Goal: Transaction & Acquisition: Purchase product/service

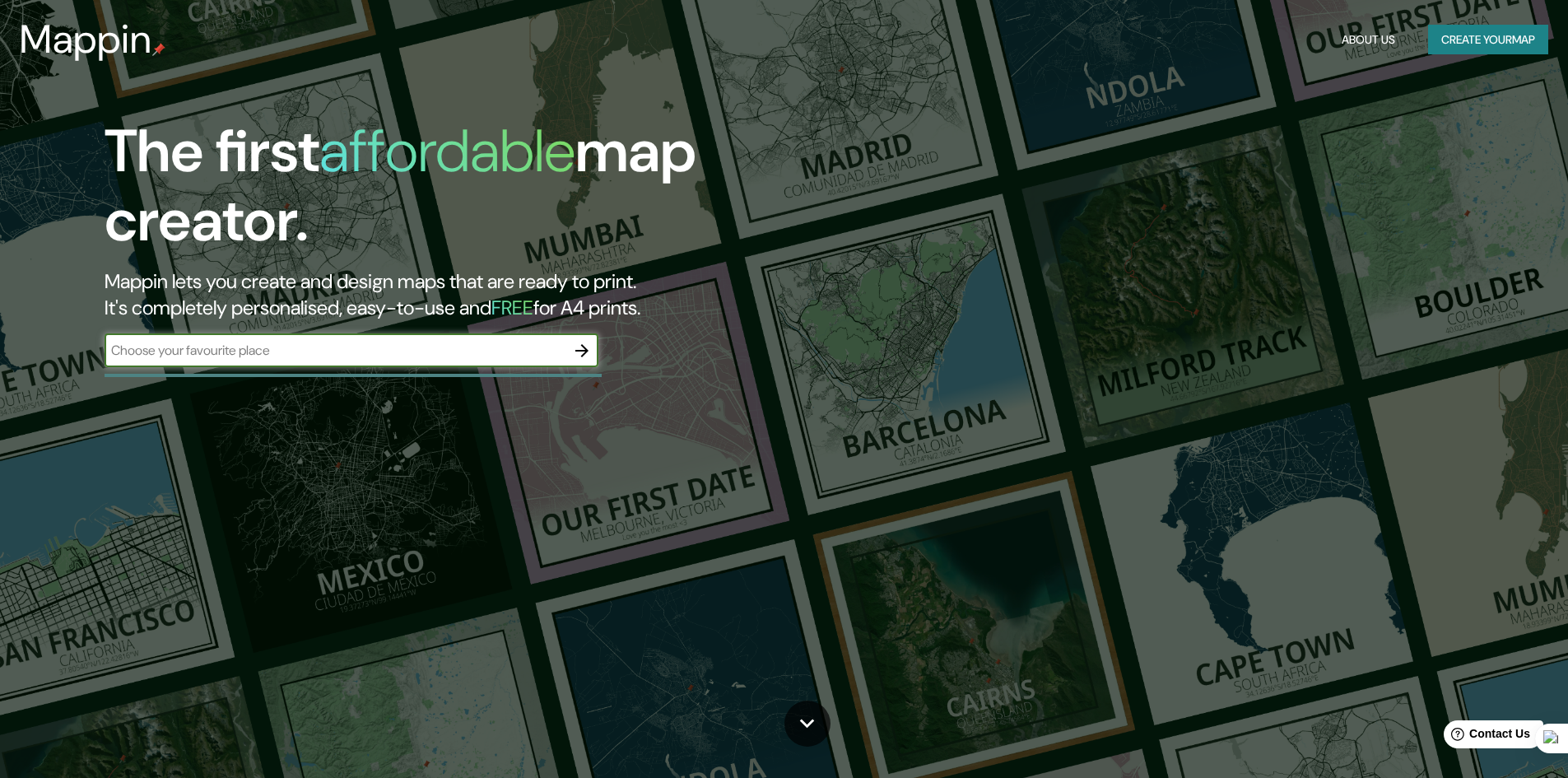
click at [298, 349] on input "text" at bounding box center [335, 349] width 460 height 19
type input "[GEOGRAPHIC_DATA]"
click at [571, 349] on button "button" at bounding box center [582, 350] width 33 height 33
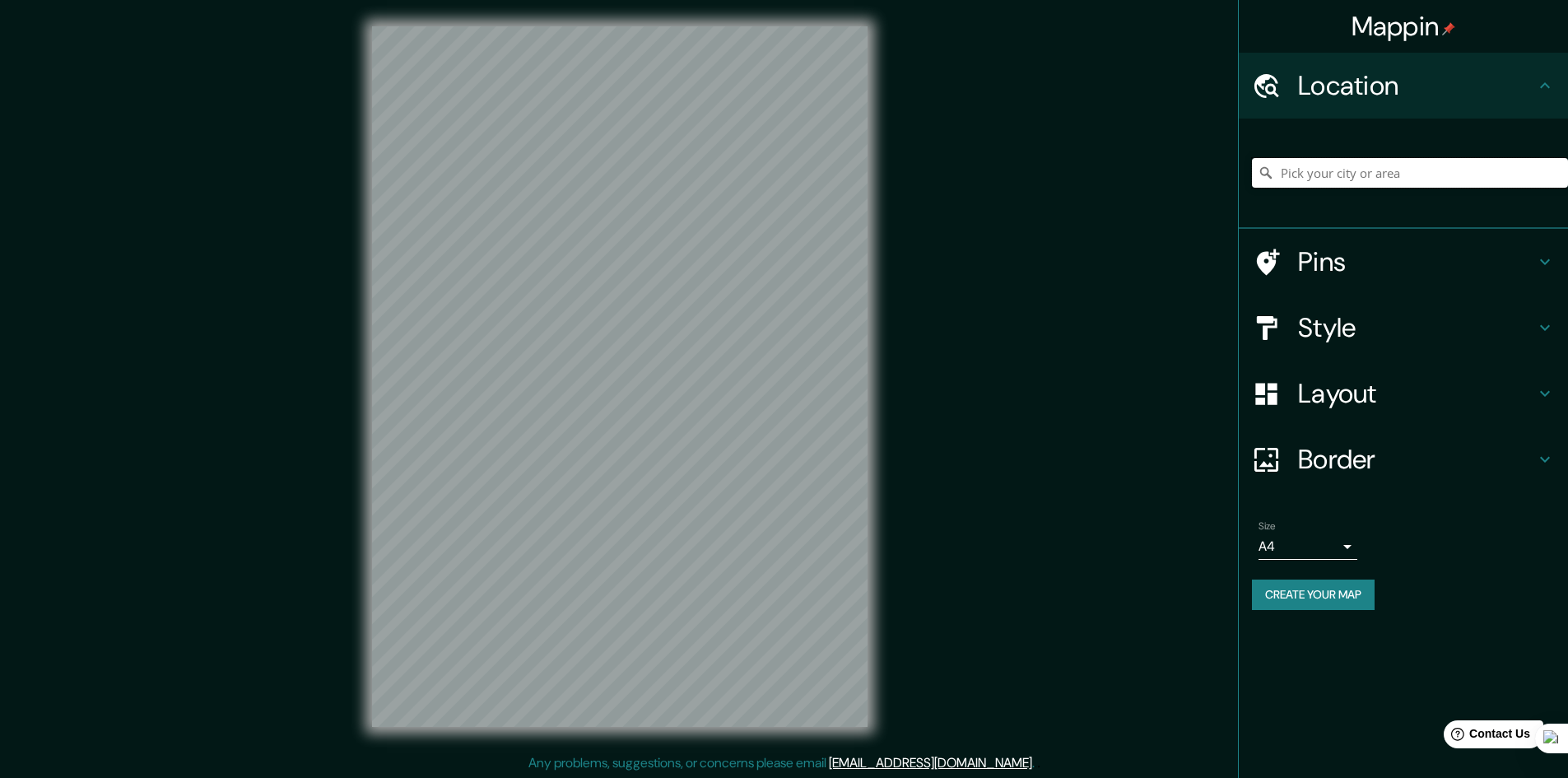
click at [1332, 177] on input "Pick your city or area" at bounding box center [1409, 173] width 316 height 30
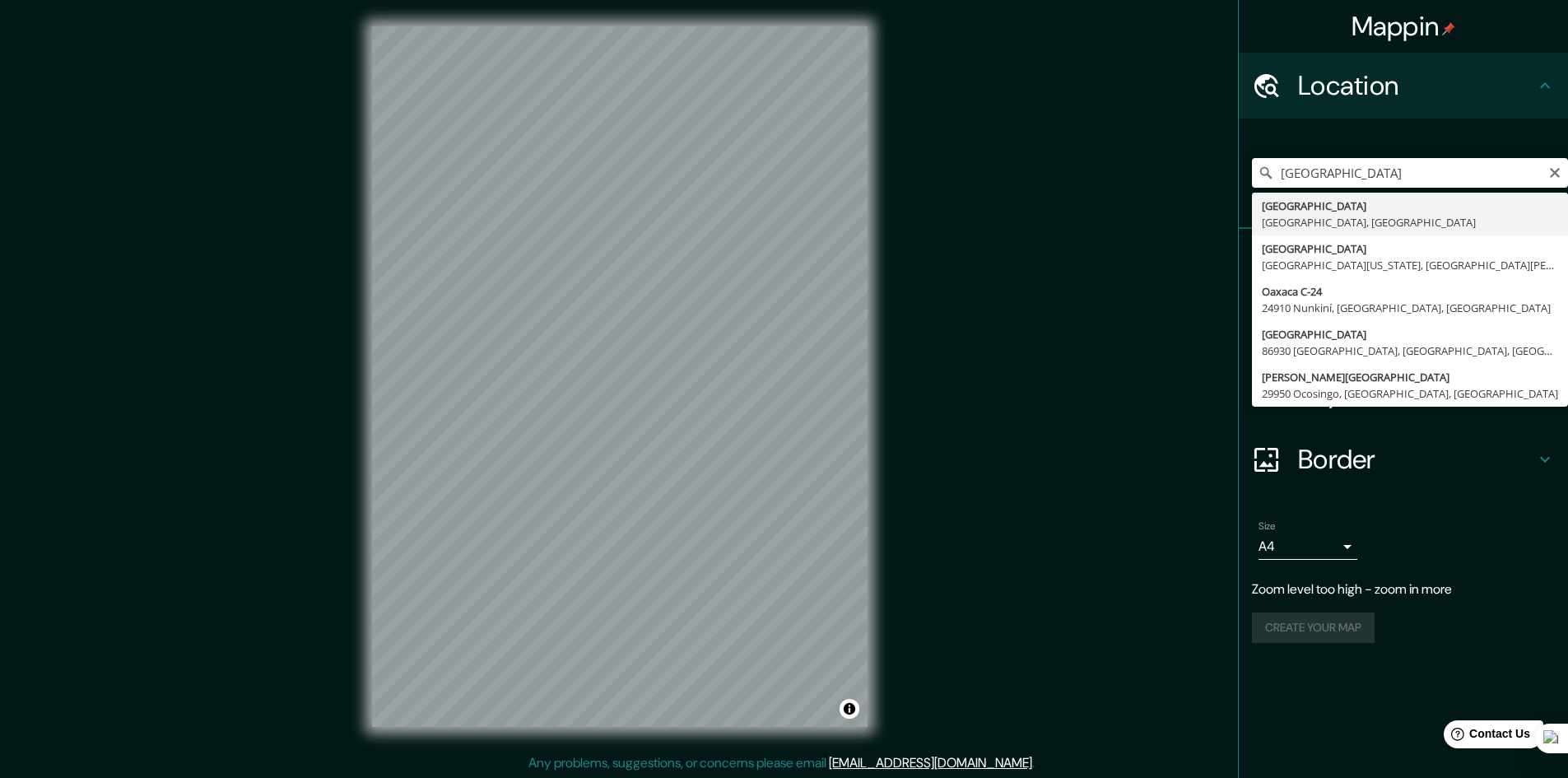
type input "Oaxaca, Estado de Oaxaca, México"
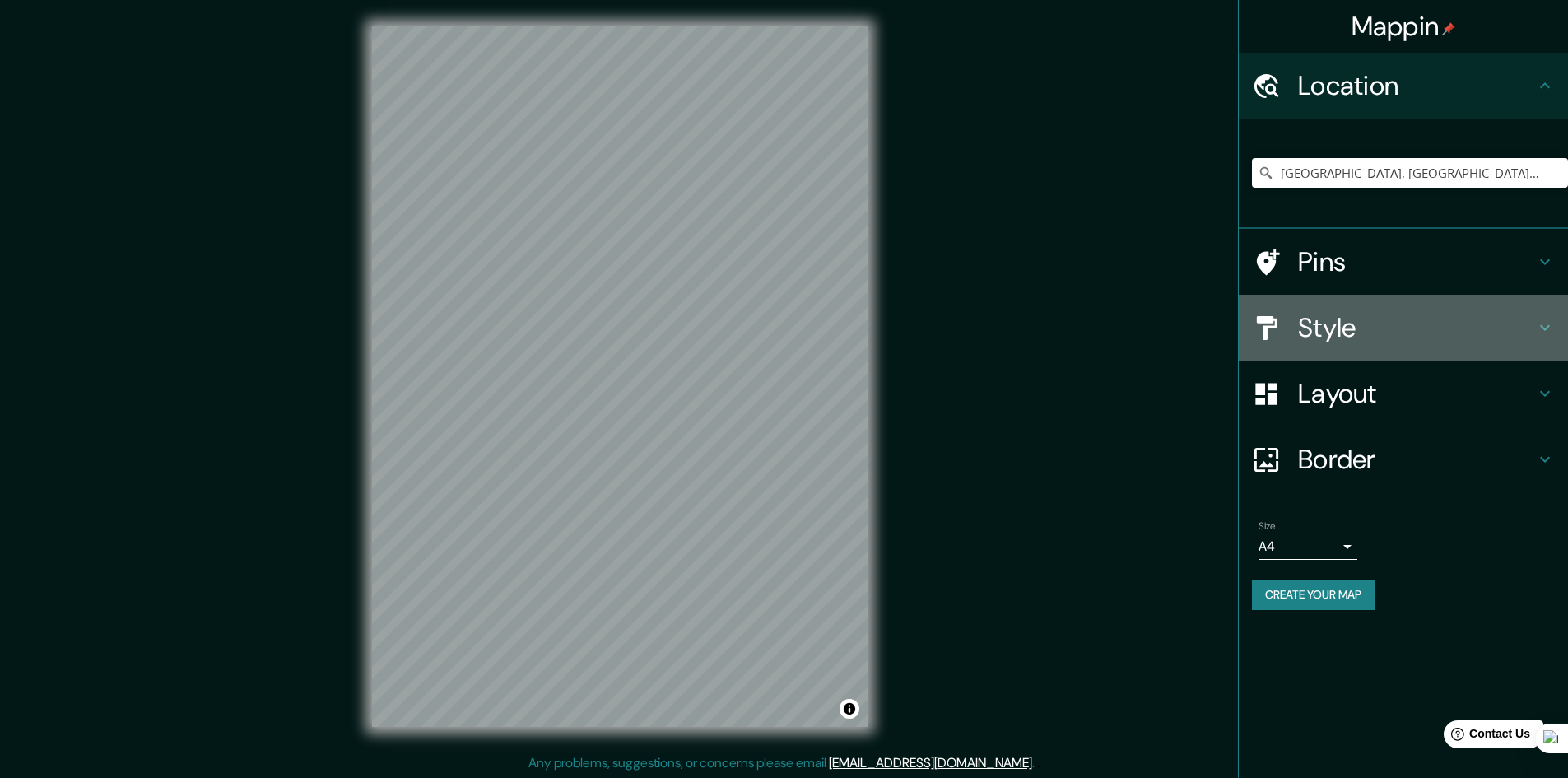
click at [1348, 319] on h4 "Style" at bounding box center [1416, 328] width 237 height 33
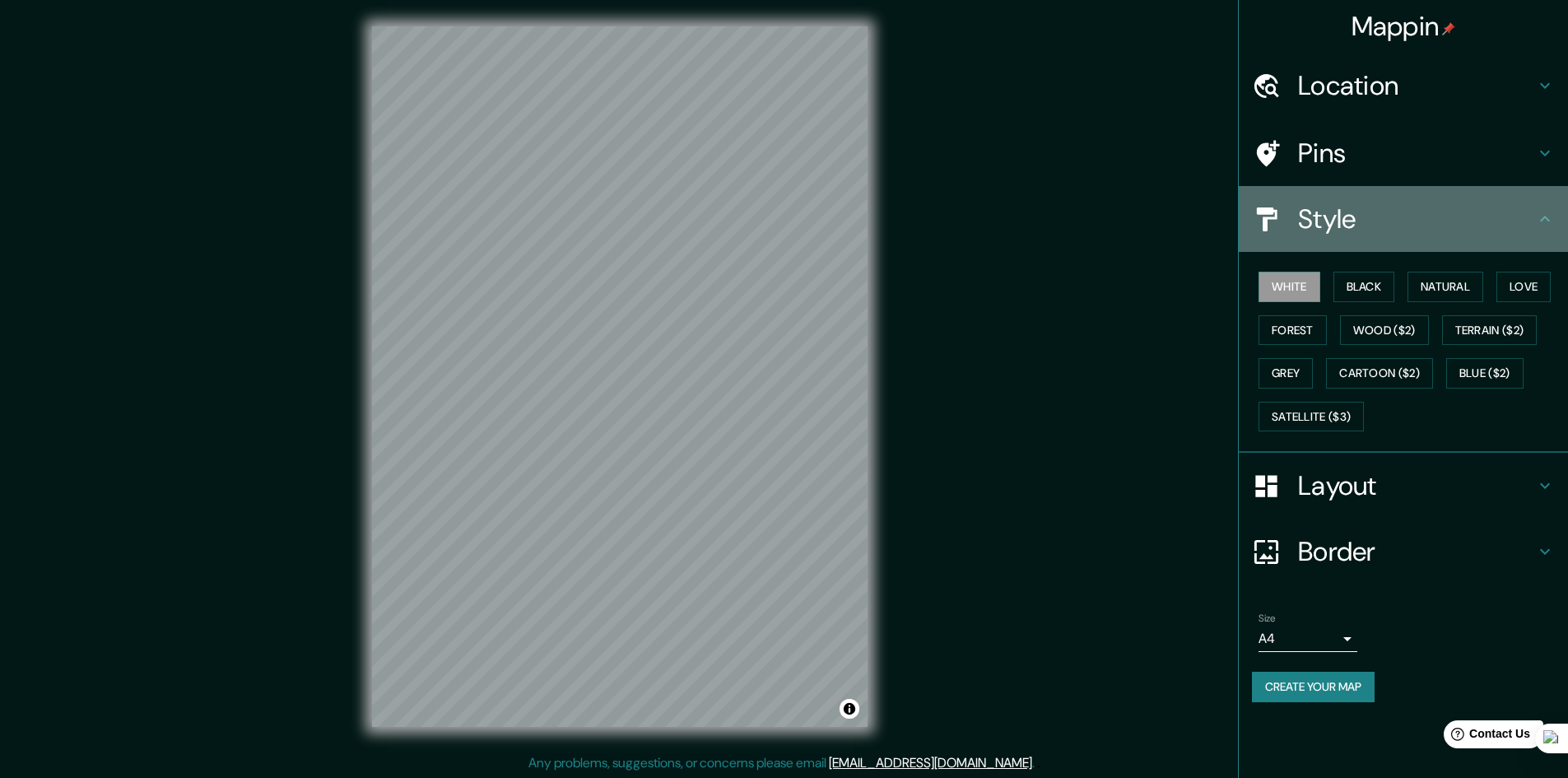
click at [1331, 210] on h4 "Style" at bounding box center [1416, 218] width 237 height 33
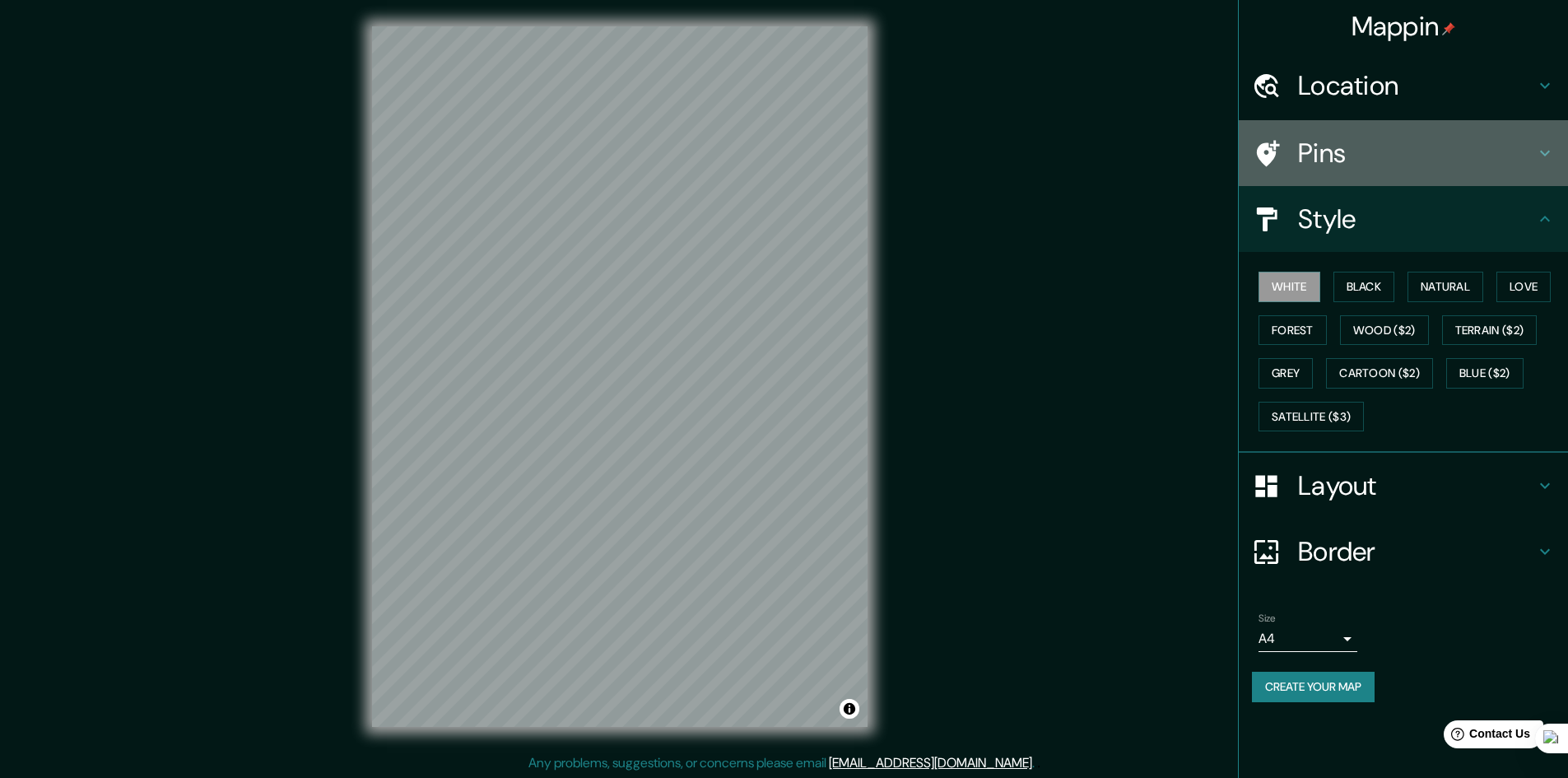
click at [1312, 144] on h4 "Pins" at bounding box center [1416, 153] width 237 height 33
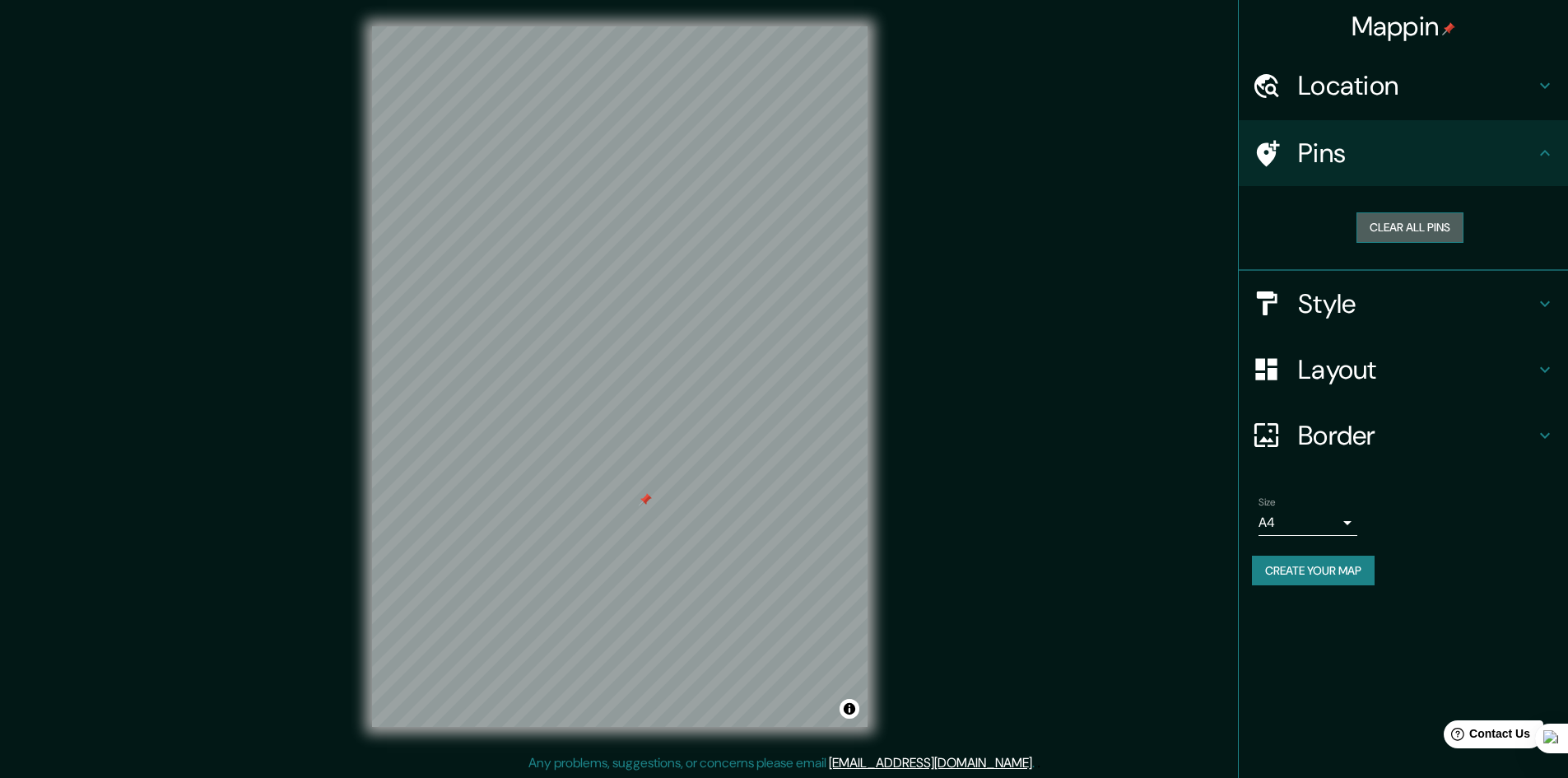
click at [1411, 213] on button "Clear all pins" at bounding box center [1410, 227] width 107 height 30
click at [1325, 433] on h4 "Border" at bounding box center [1416, 435] width 237 height 33
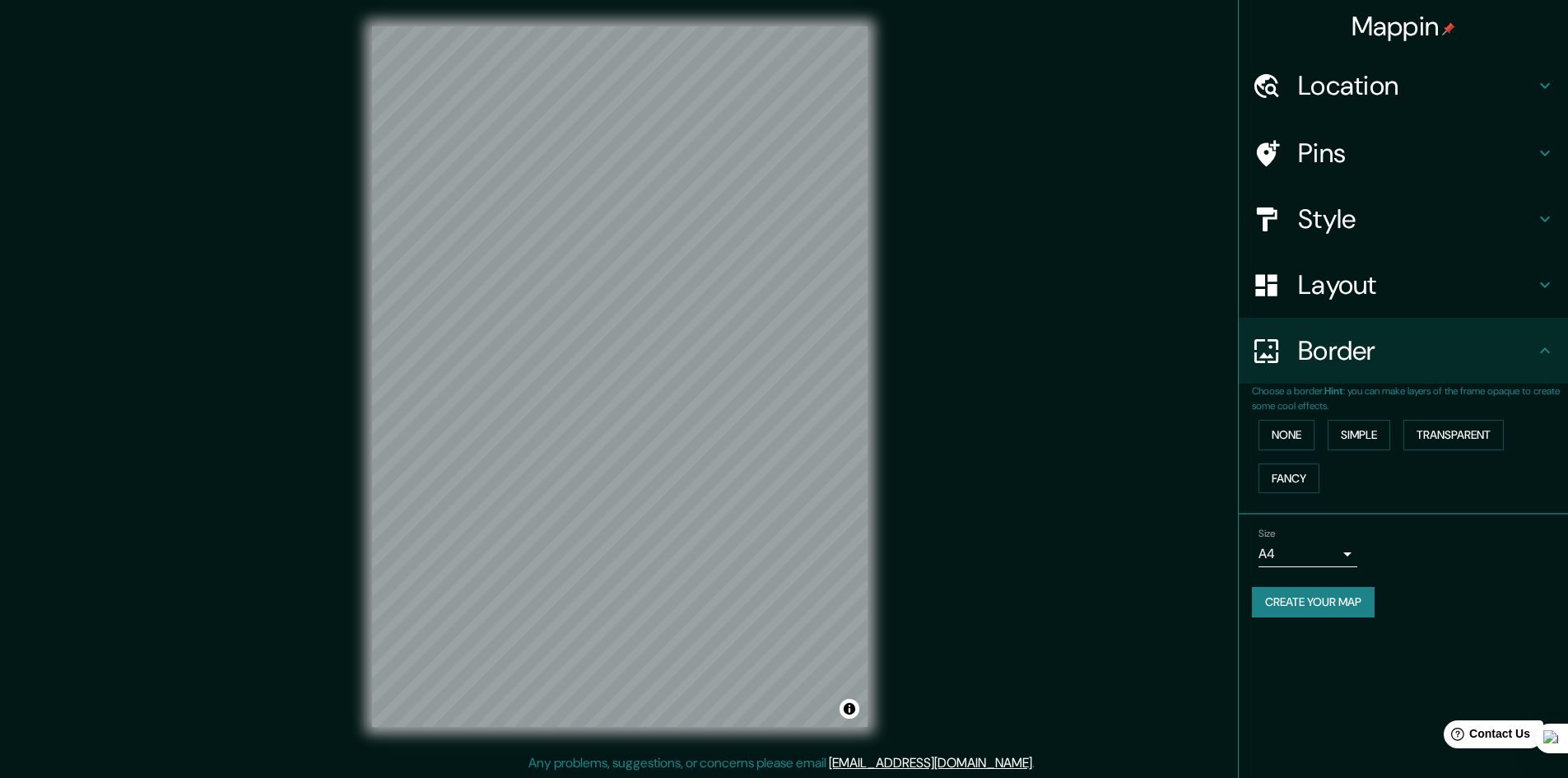
click at [1330, 281] on h4 "Layout" at bounding box center [1416, 285] width 237 height 33
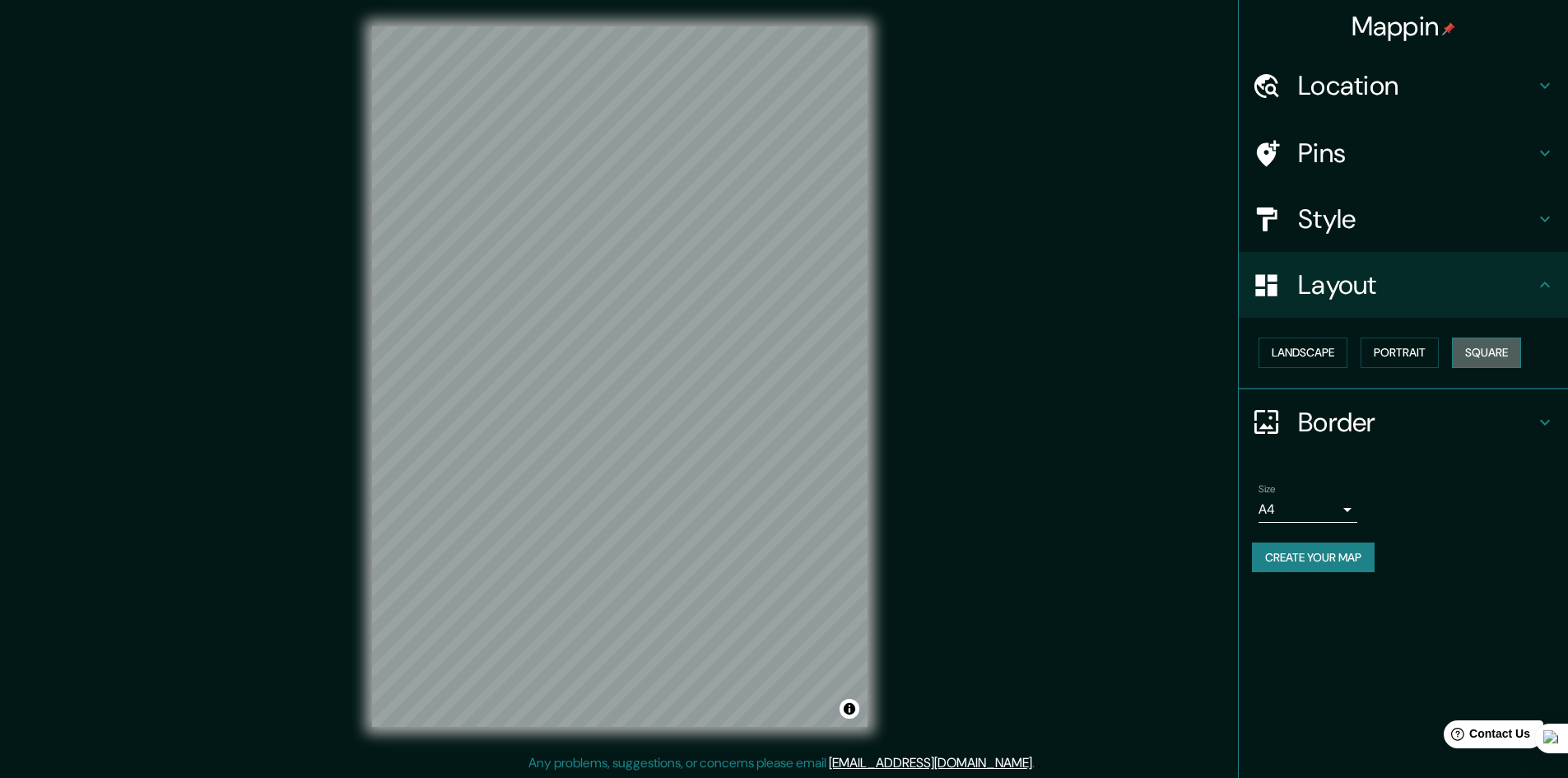
click at [1482, 350] on button "Square" at bounding box center [1486, 352] width 69 height 30
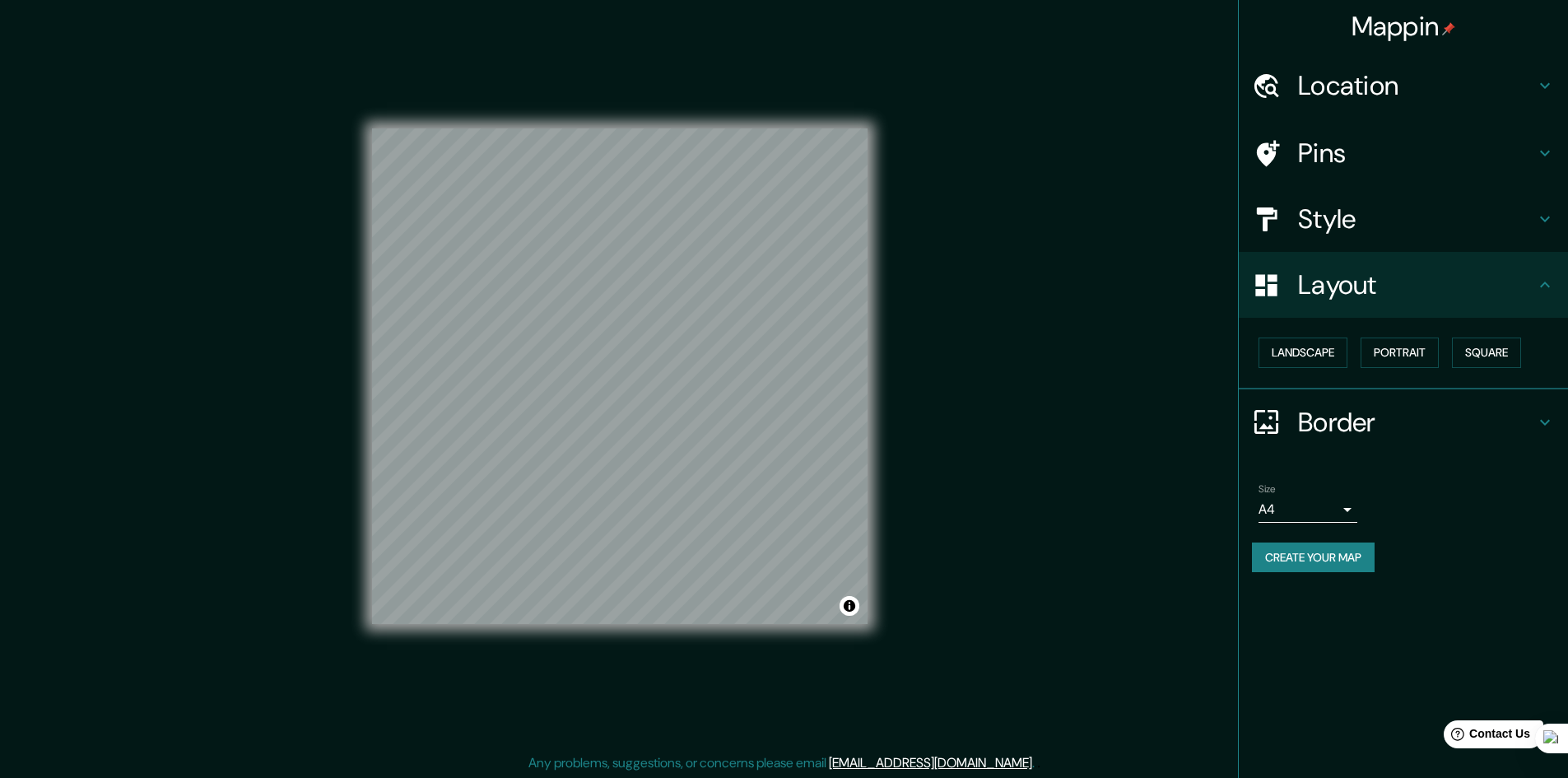
click at [1345, 510] on body "Mappin Location Oaxaca, Estado de Oaxaca, México Pins Style Layout Landscape Po…" at bounding box center [784, 389] width 1568 height 778
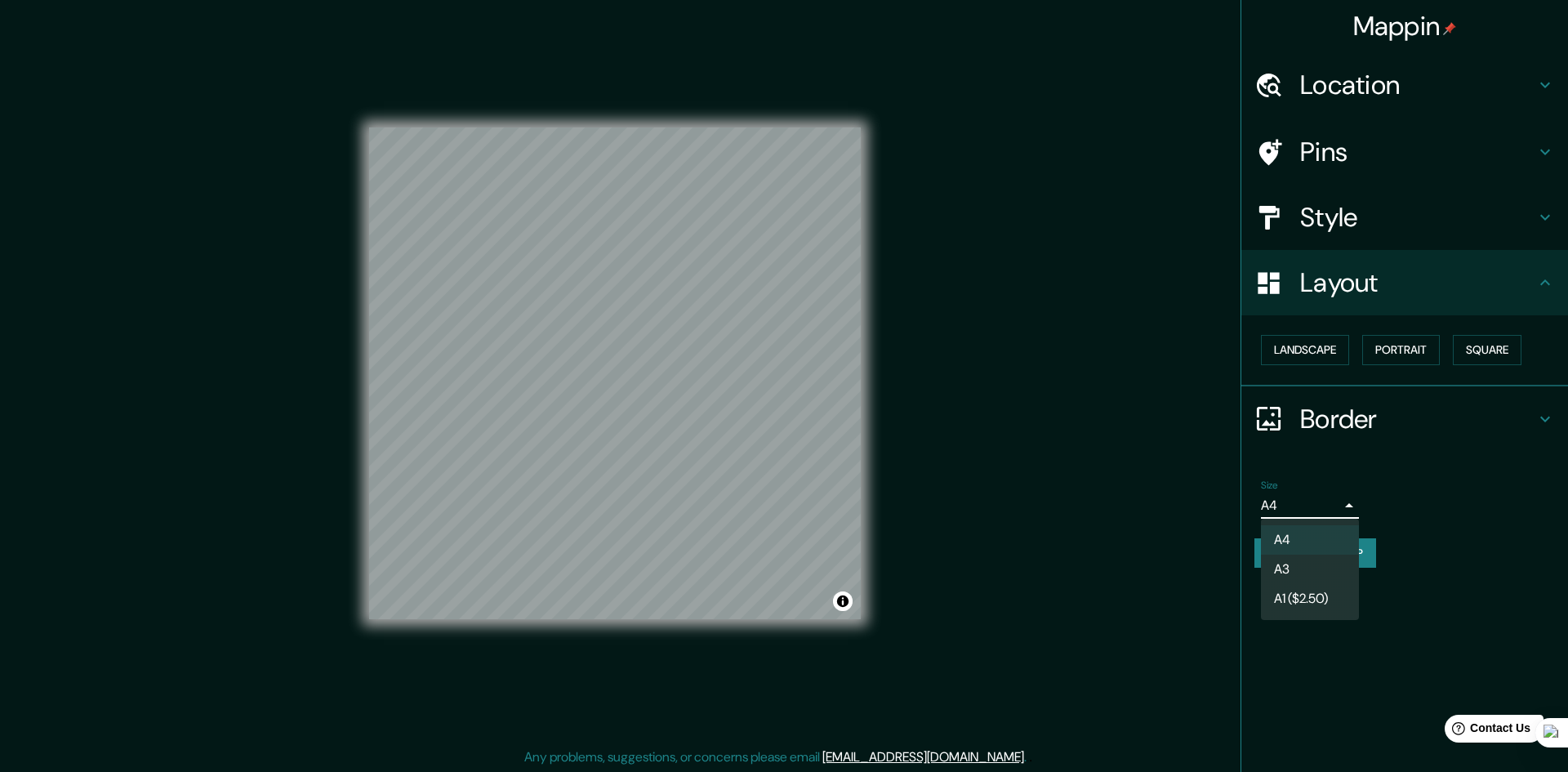
click at [1335, 506] on div at bounding box center [784, 386] width 1568 height 772
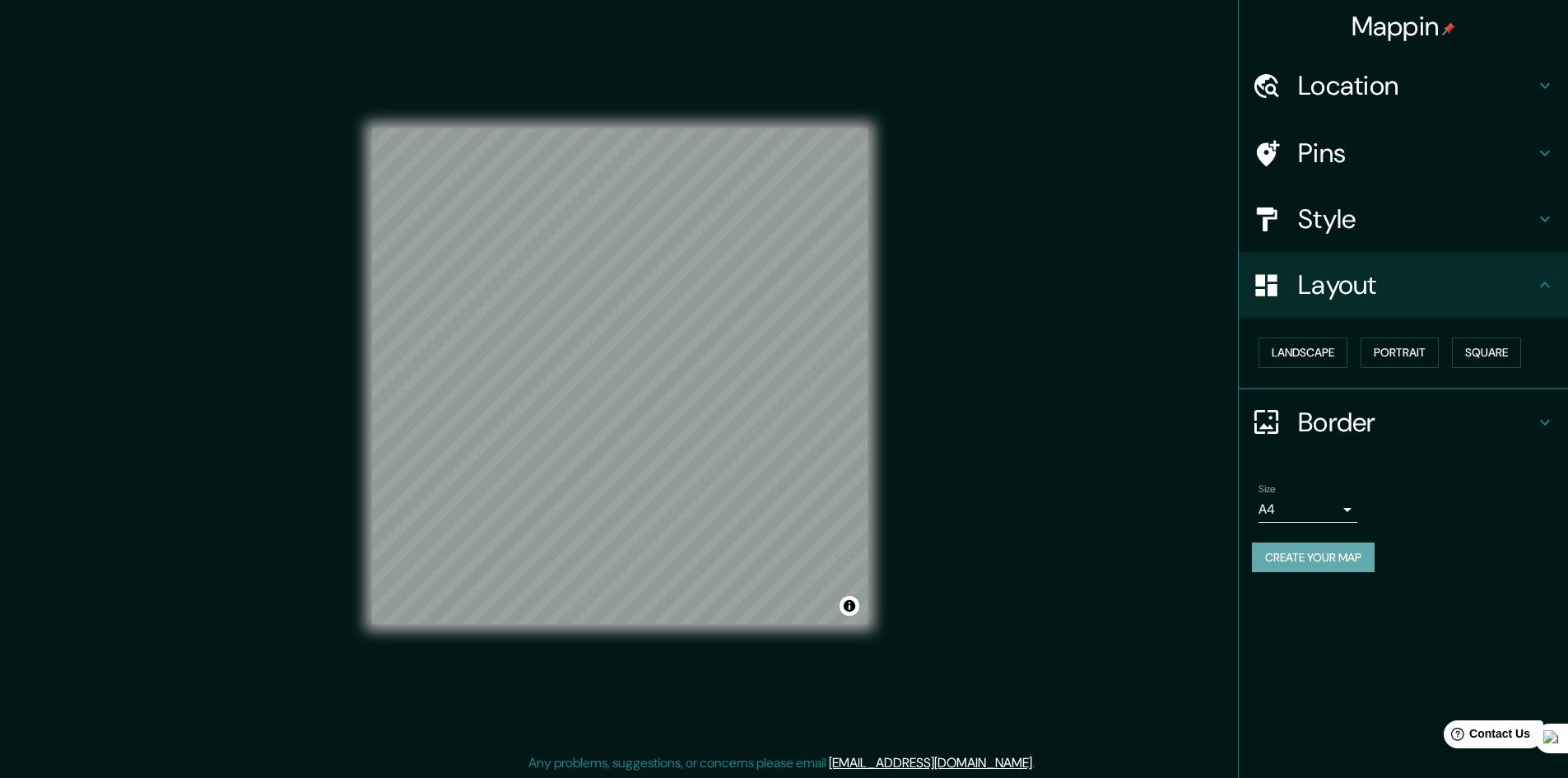
click at [1328, 564] on button "Create your map" at bounding box center [1312, 557] width 123 height 30
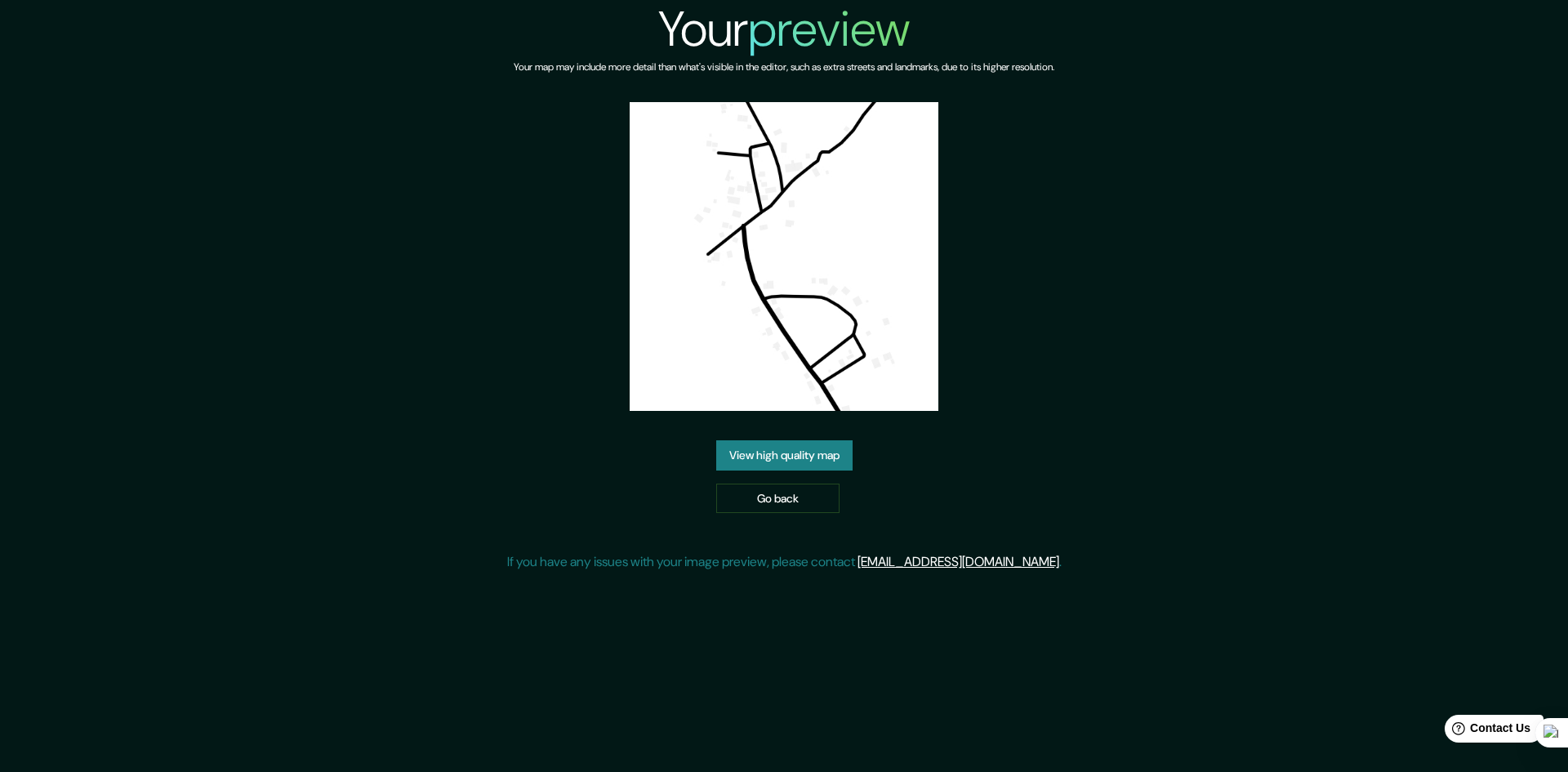
click at [809, 461] on link "View high quality map" at bounding box center [784, 454] width 136 height 30
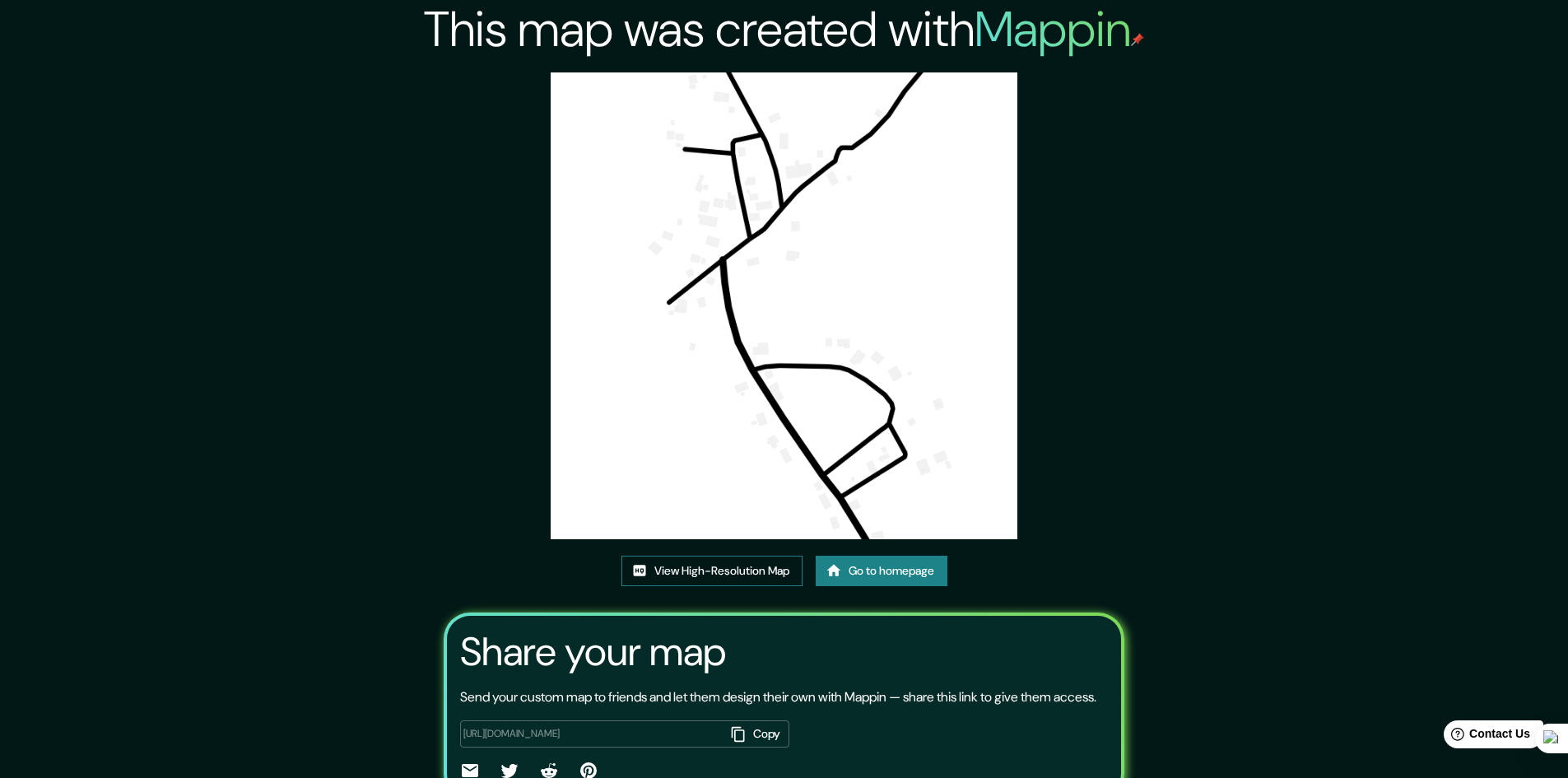
click at [744, 575] on link "View High-Resolution Map" at bounding box center [712, 570] width 181 height 30
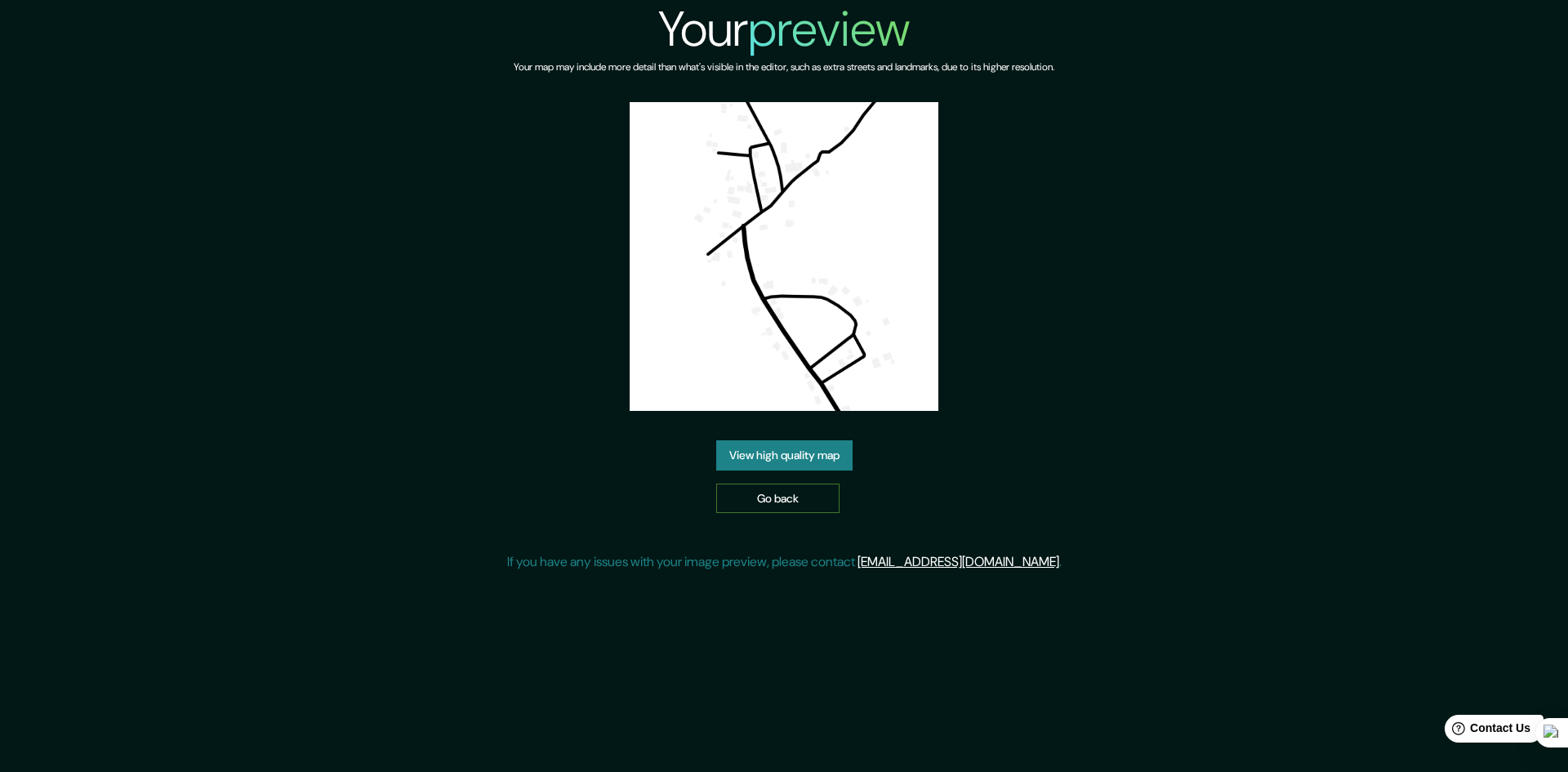
click at [743, 483] on link "Go back" at bounding box center [778, 498] width 124 height 30
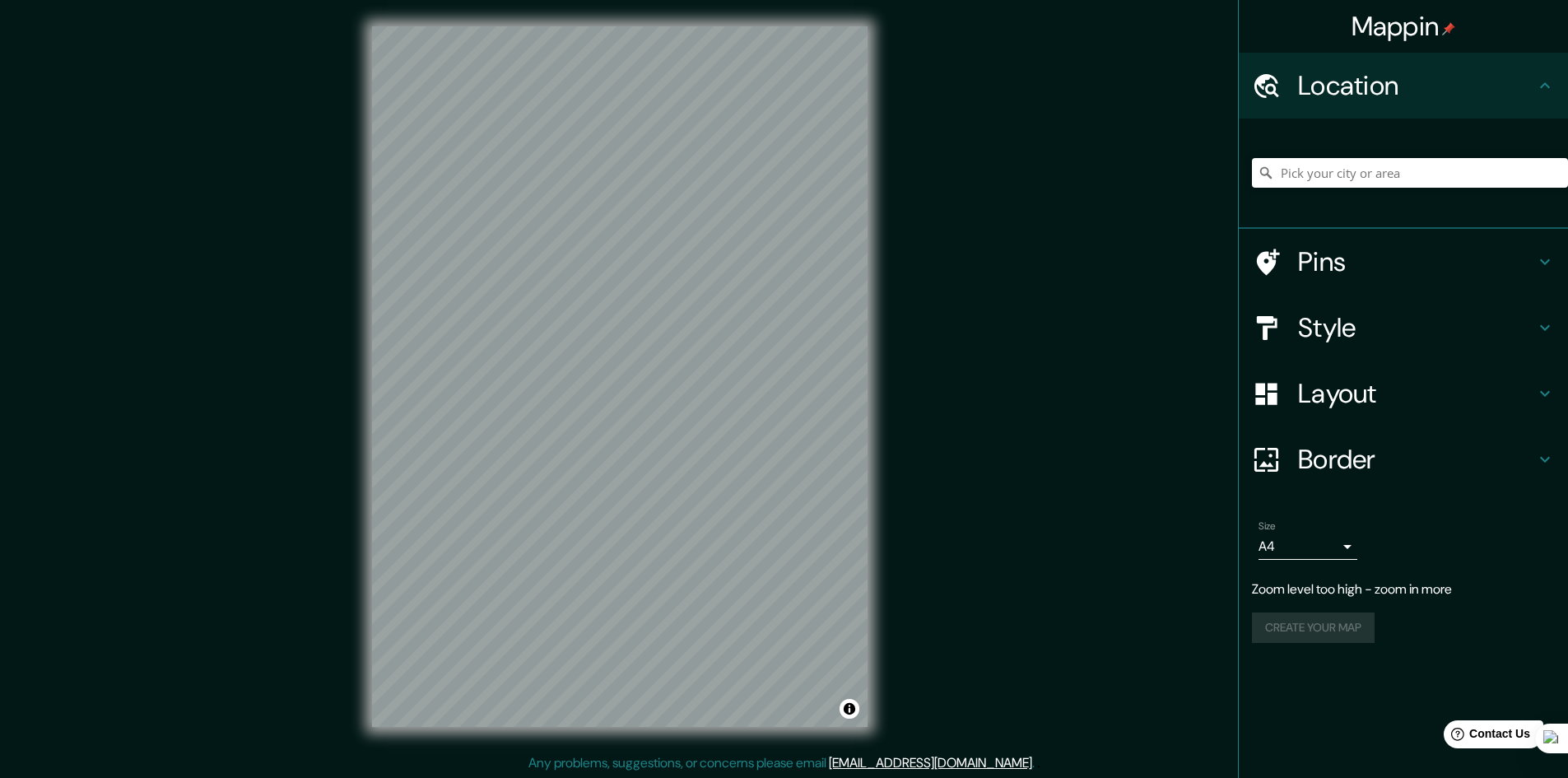
click at [294, 275] on div "Mappin Location Pins Style Layout Border Choose a border. Hint : you can make l…" at bounding box center [784, 389] width 1568 height 779
click at [1336, 391] on h4 "Layout" at bounding box center [1416, 393] width 237 height 33
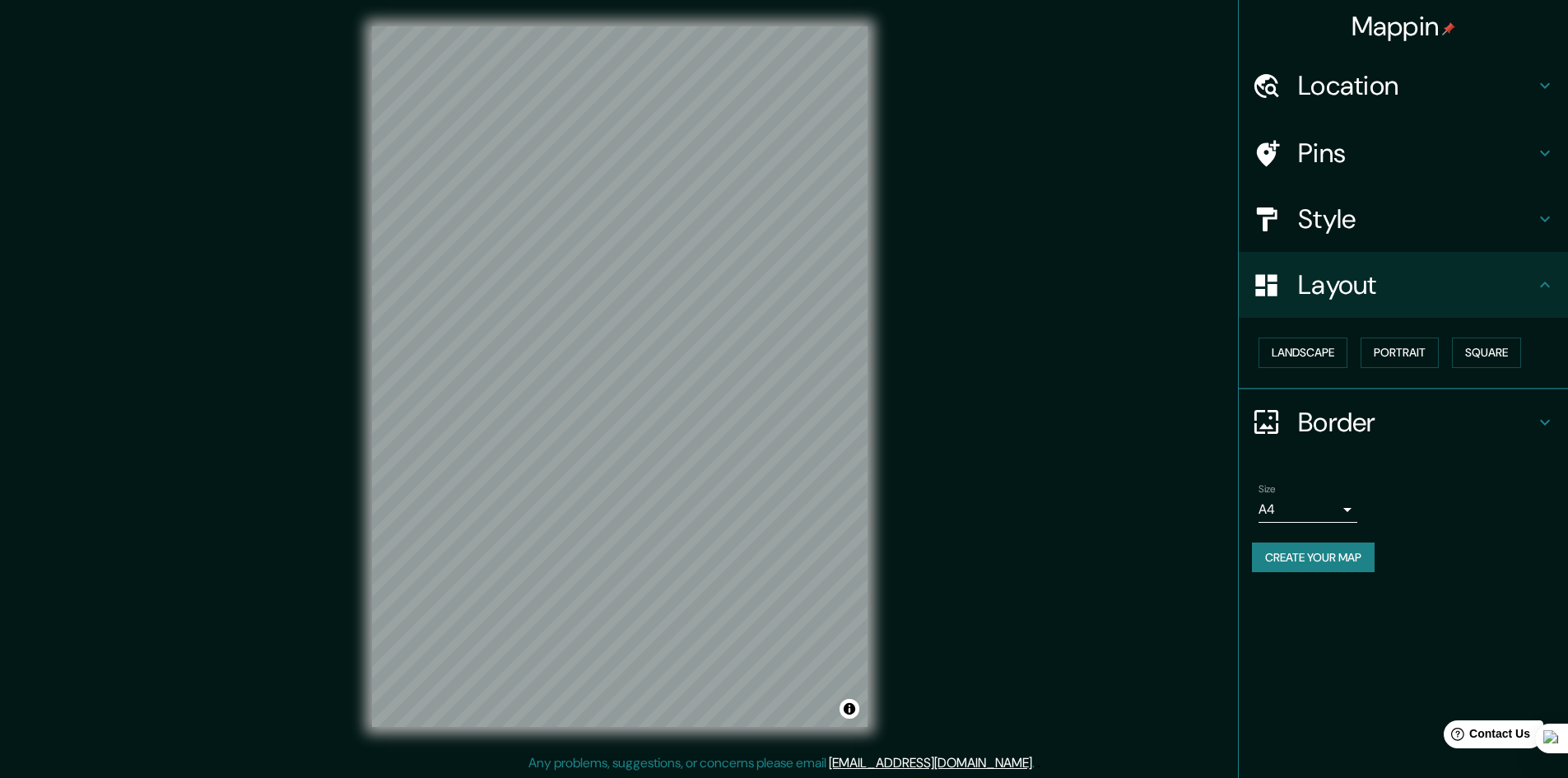
click at [1322, 219] on h4 "Style" at bounding box center [1416, 218] width 237 height 33
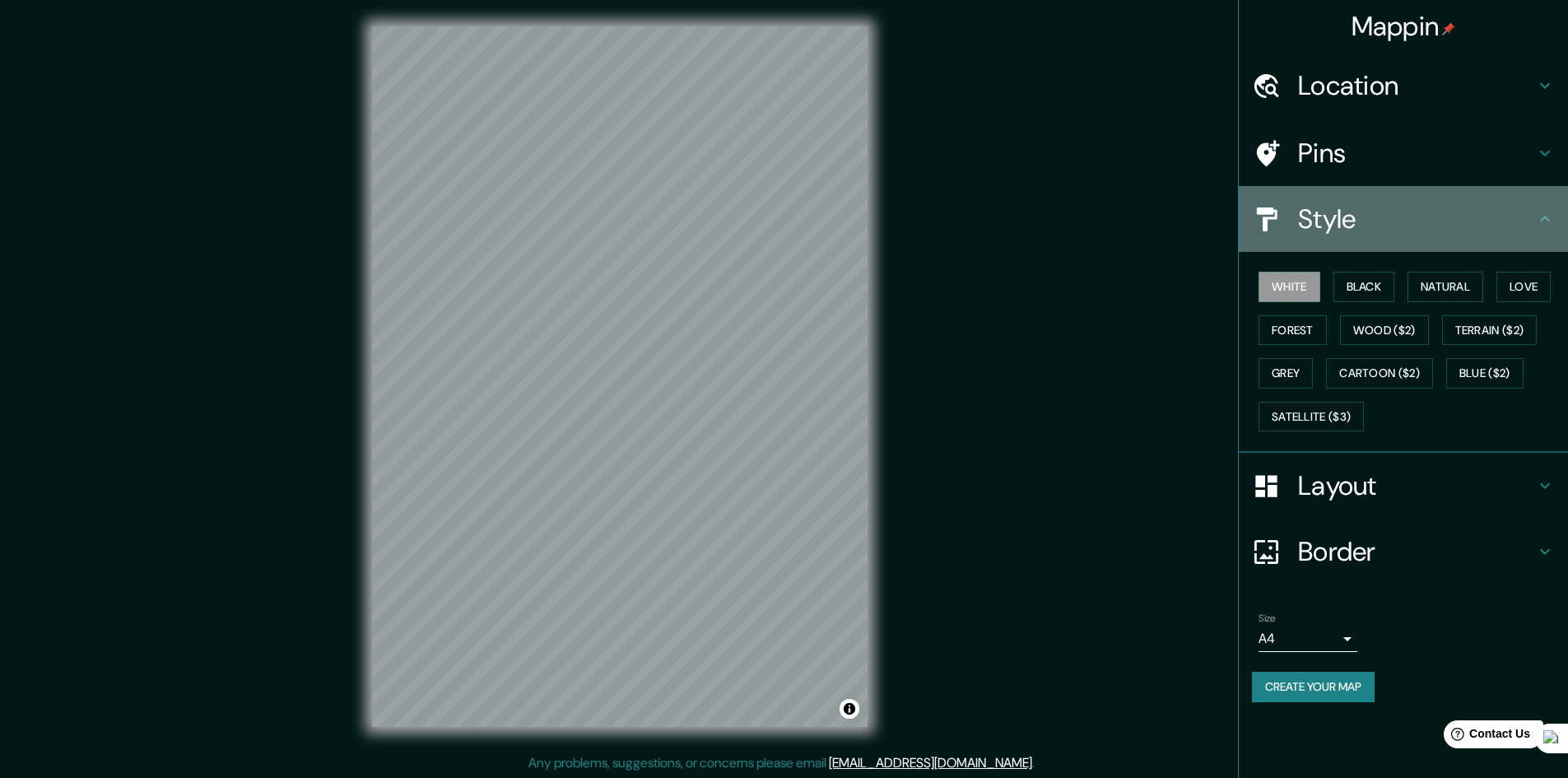
click at [1361, 234] on h4 "Style" at bounding box center [1416, 218] width 237 height 33
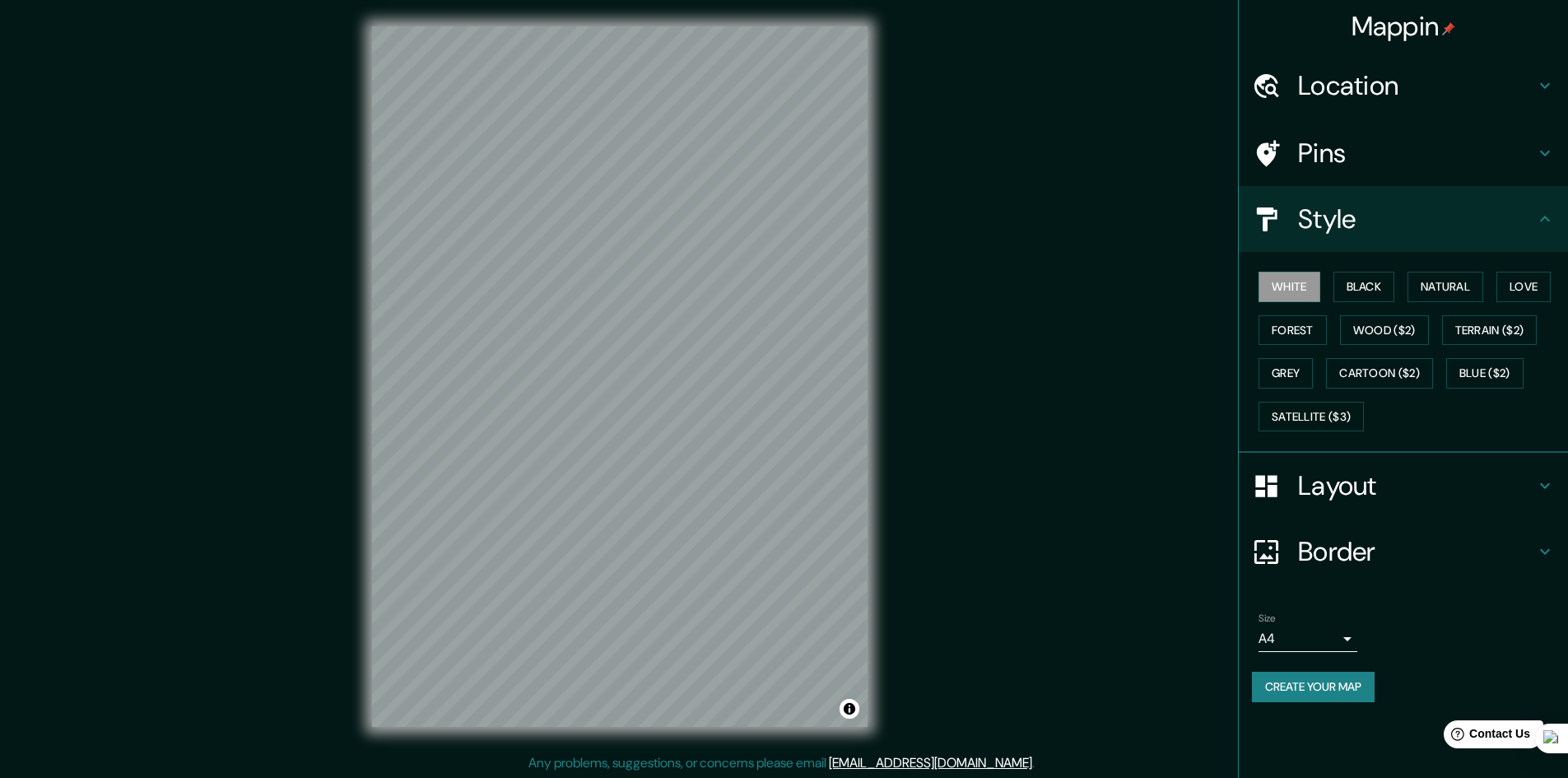
click at [1333, 478] on h4 "Layout" at bounding box center [1416, 485] width 237 height 33
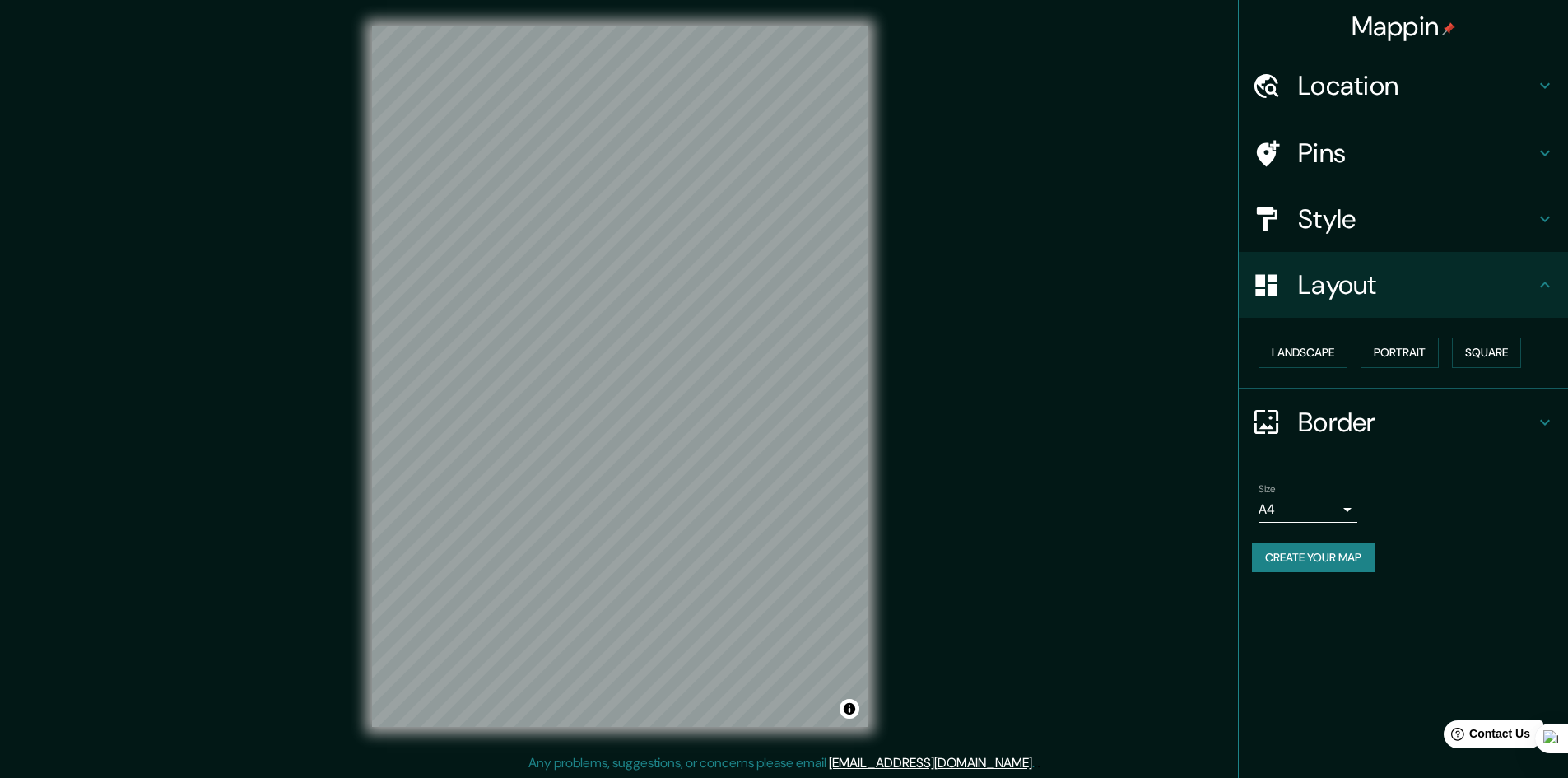
click at [1326, 417] on h4 "Border" at bounding box center [1416, 422] width 237 height 33
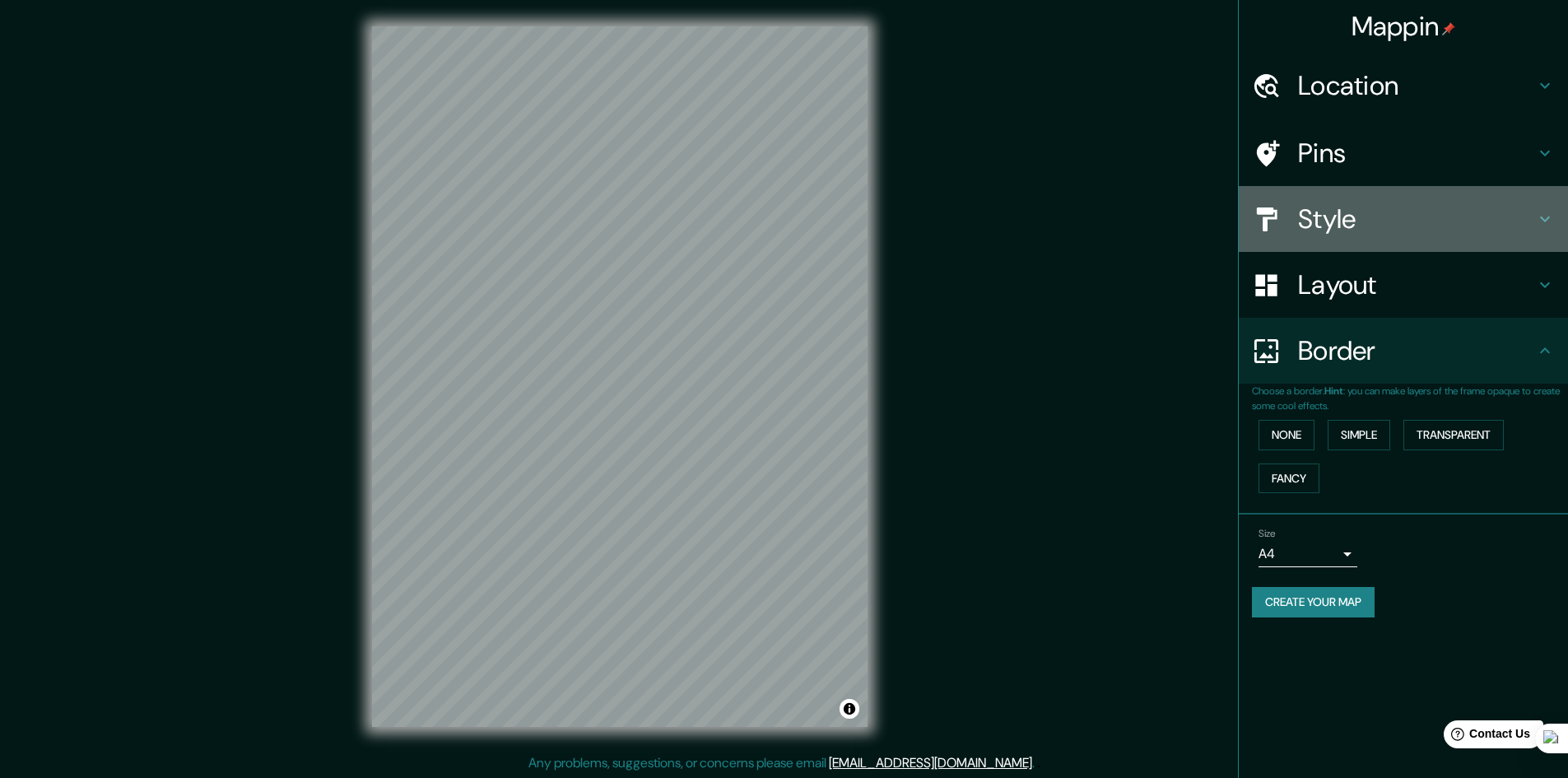
click at [1333, 220] on h4 "Style" at bounding box center [1416, 218] width 237 height 33
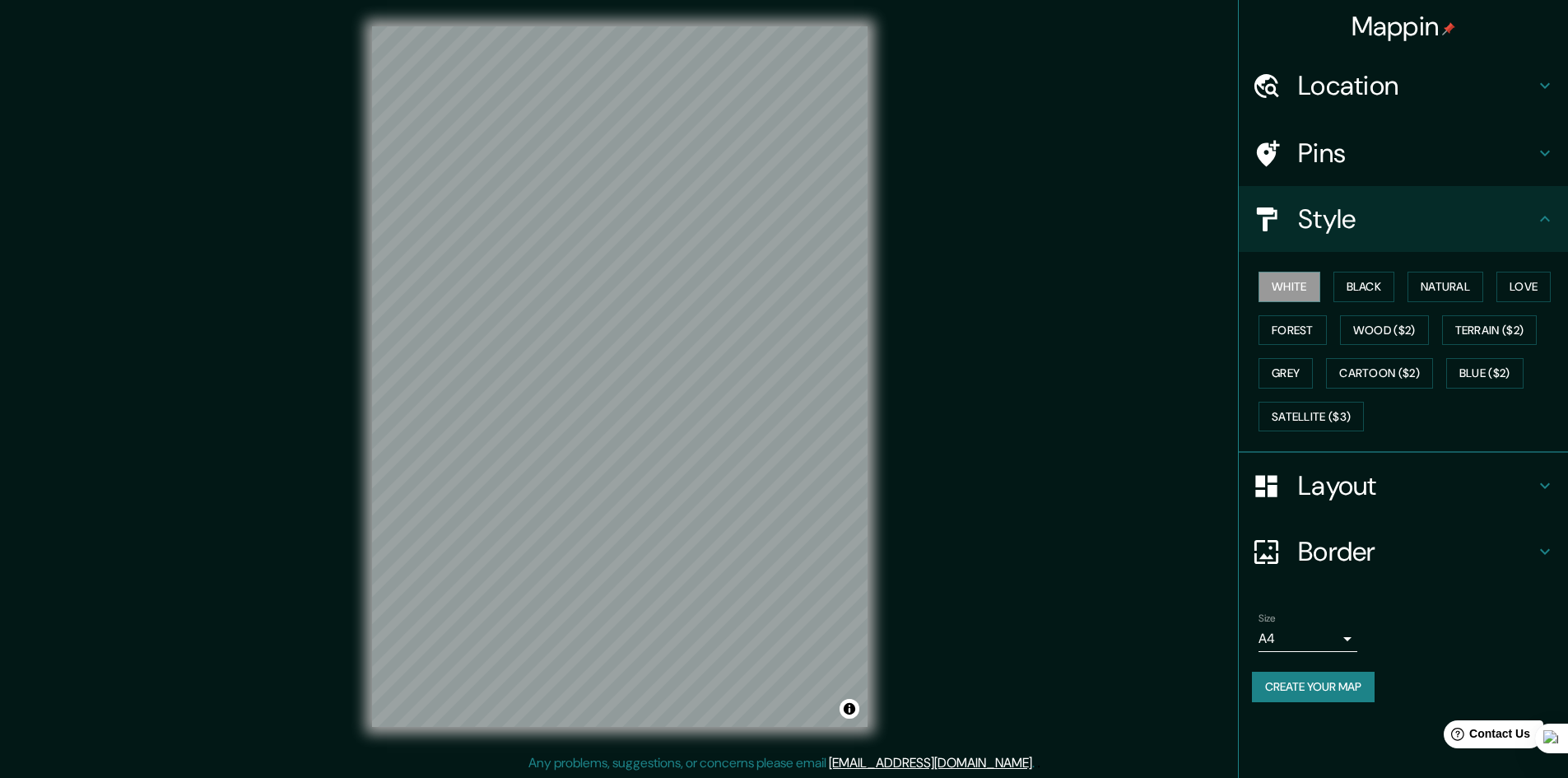
click at [1329, 215] on h4 "Style" at bounding box center [1416, 218] width 237 height 33
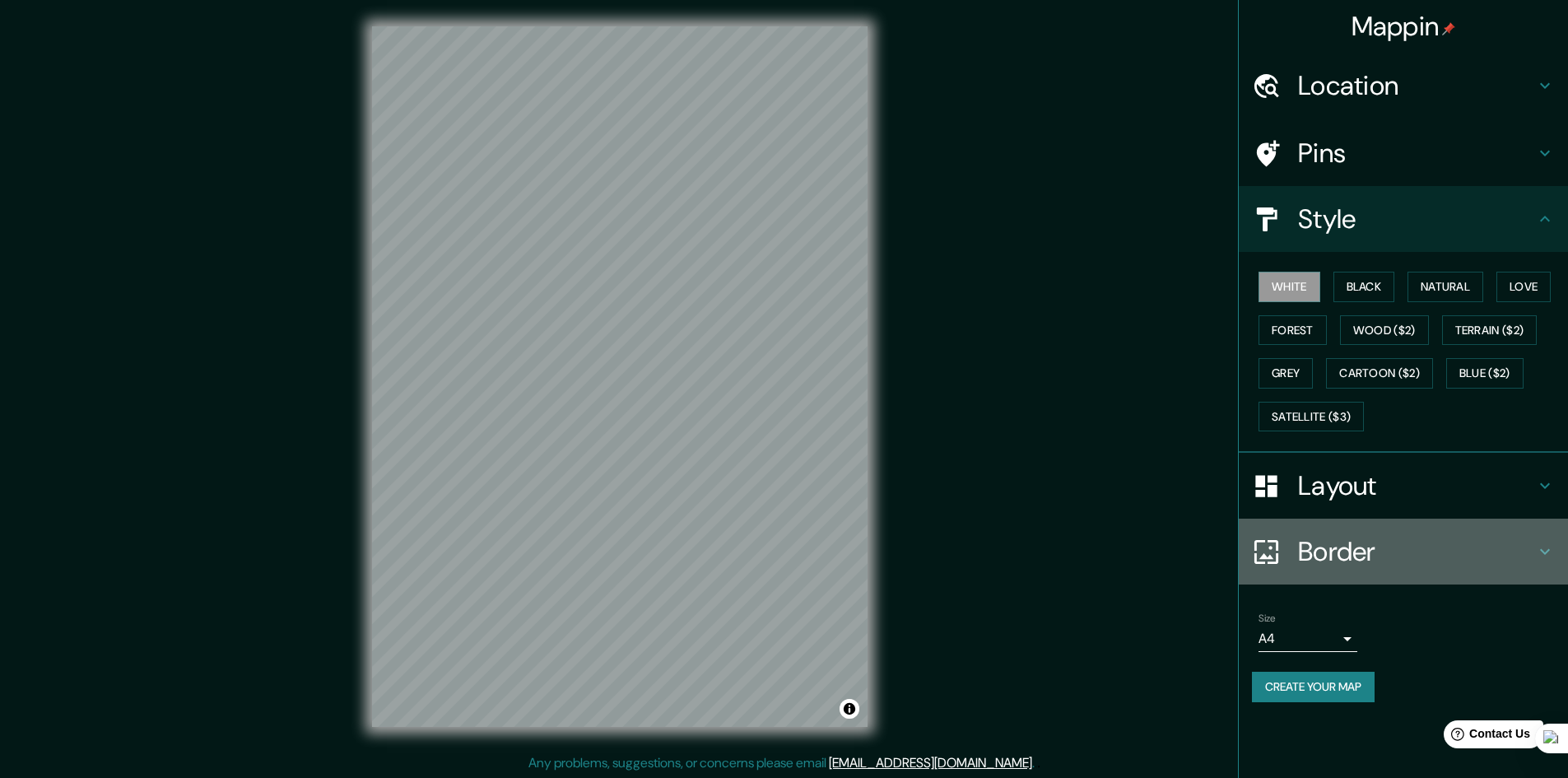
click at [1383, 551] on h4 "Border" at bounding box center [1416, 551] width 237 height 33
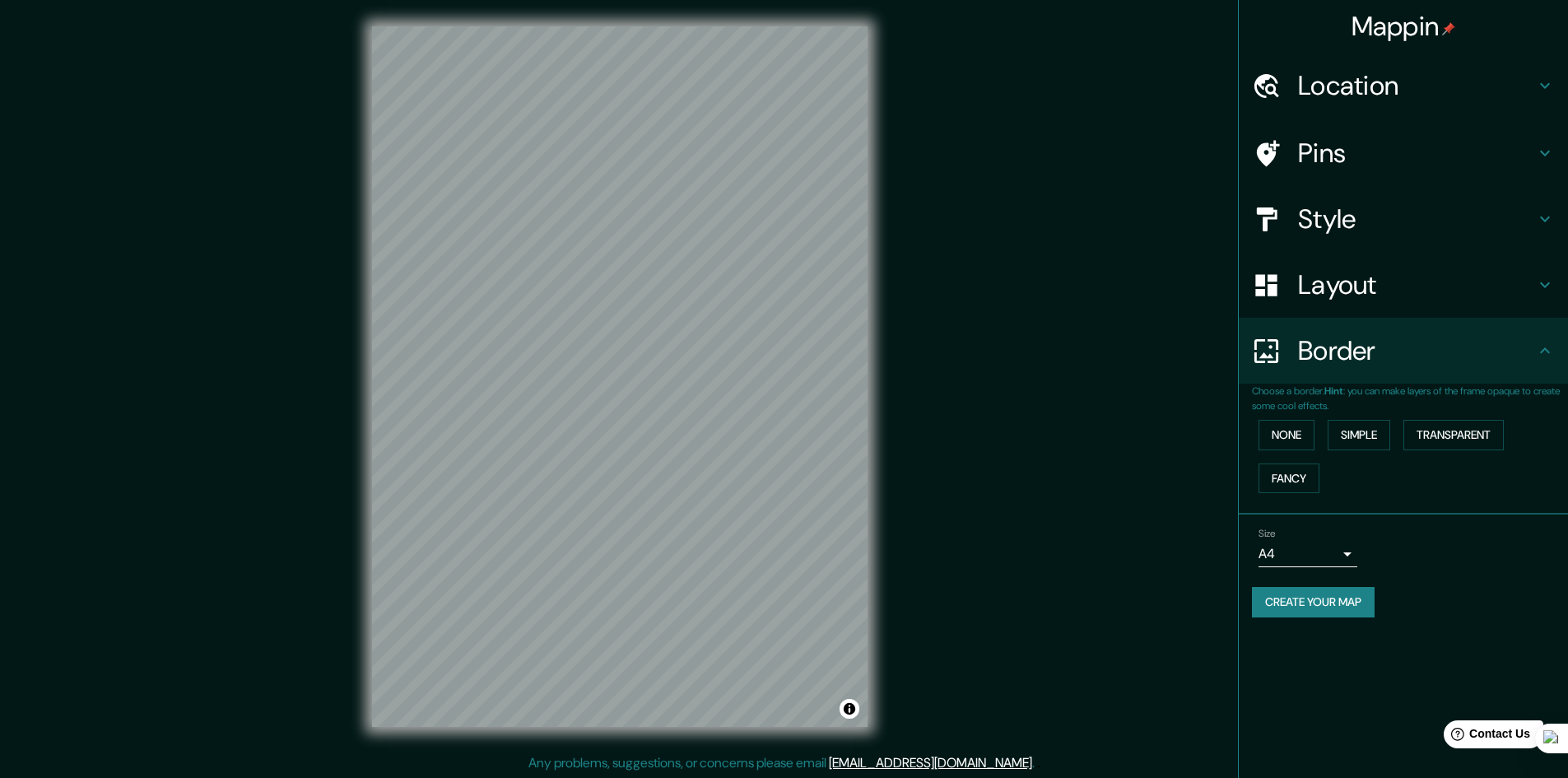
click at [1334, 288] on h4 "Layout" at bounding box center [1416, 285] width 237 height 33
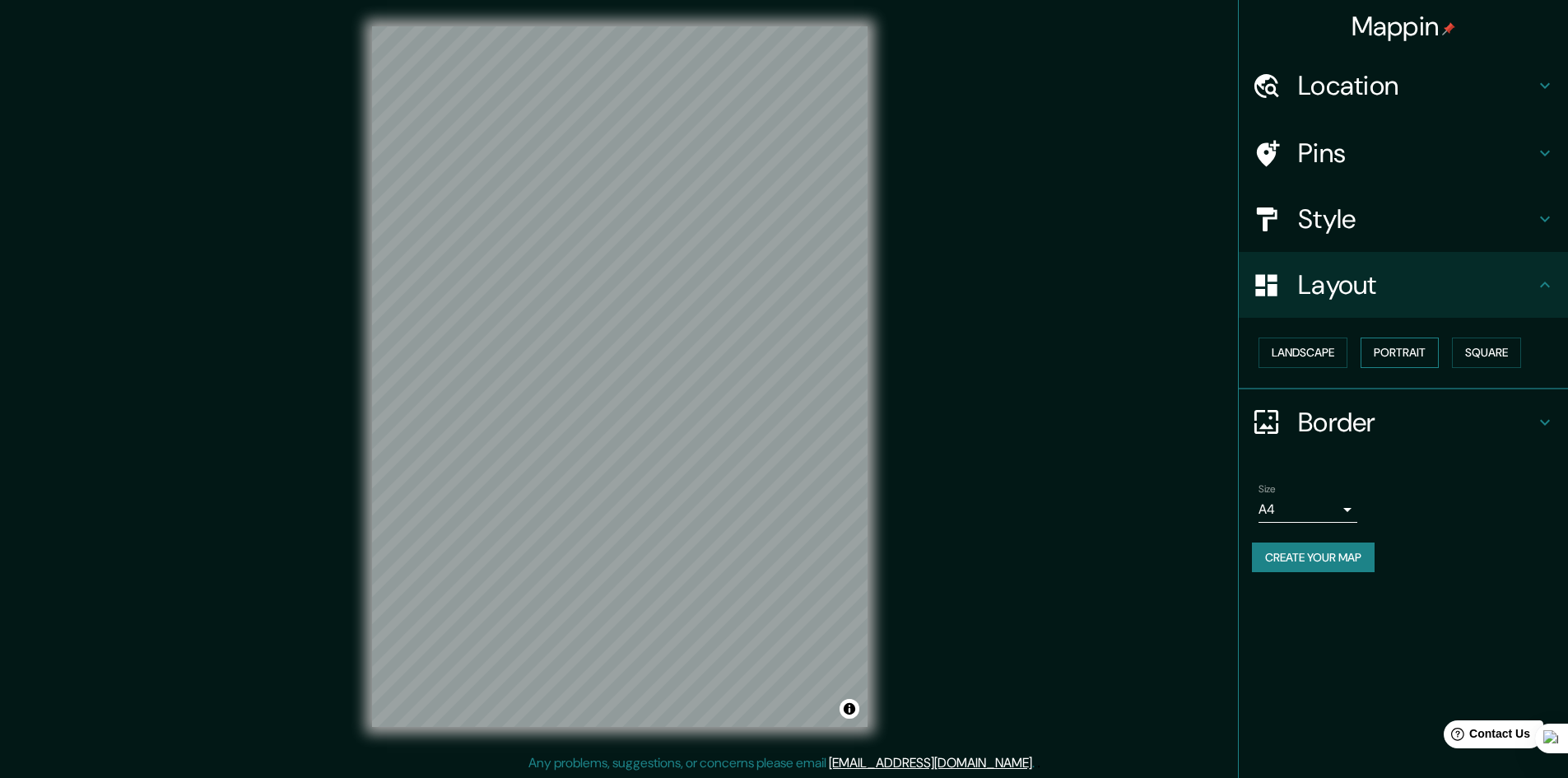
click at [1427, 352] on button "Portrait" at bounding box center [1400, 352] width 78 height 30
click at [1498, 349] on button "Square" at bounding box center [1486, 352] width 69 height 30
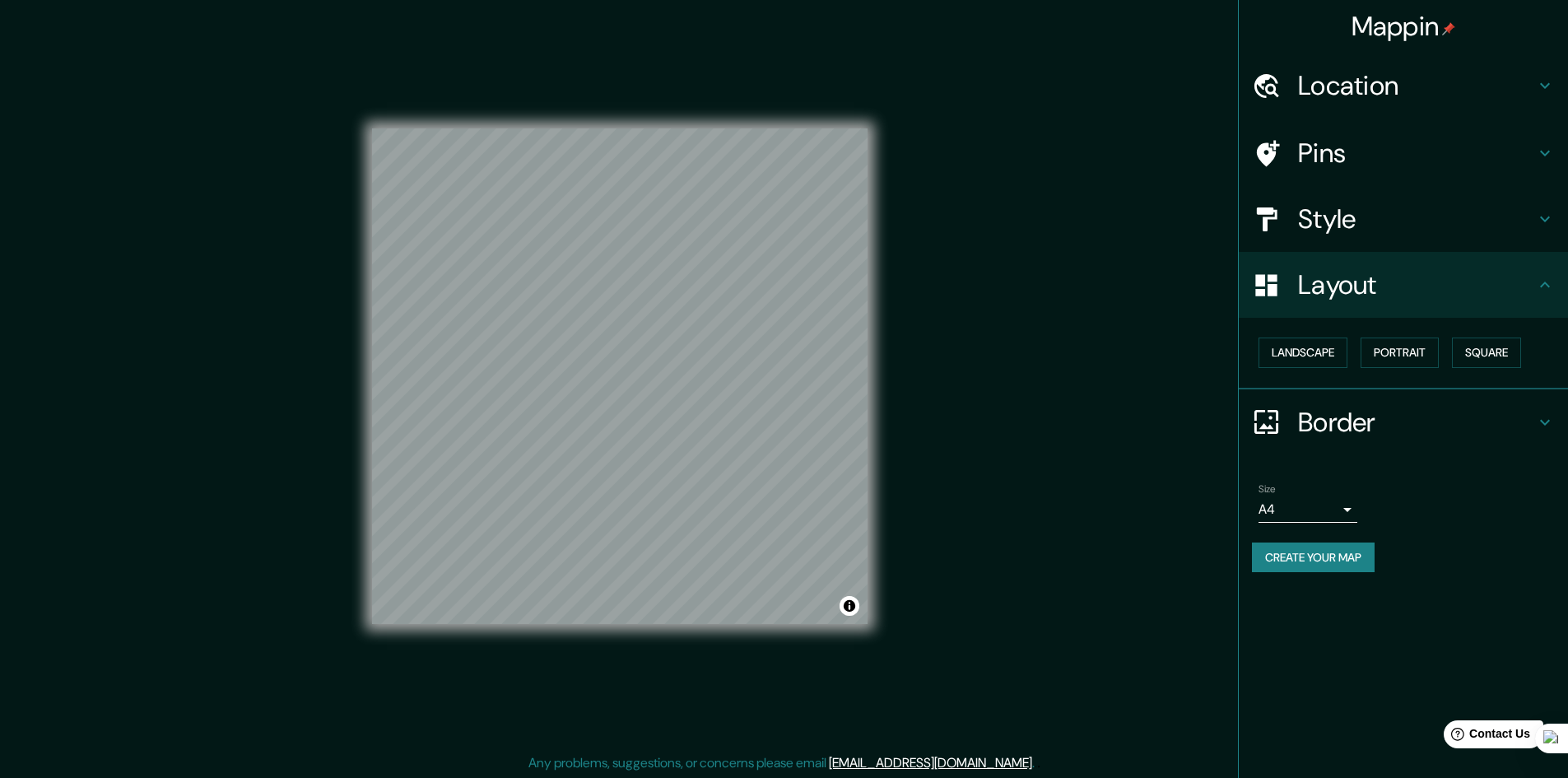
click at [933, 396] on div "Mappin Location Pins Style Layout Landscape Portrait Square Border Choose a bor…" at bounding box center [784, 389] width 1568 height 779
click at [1337, 562] on button "Create your map" at bounding box center [1312, 557] width 123 height 30
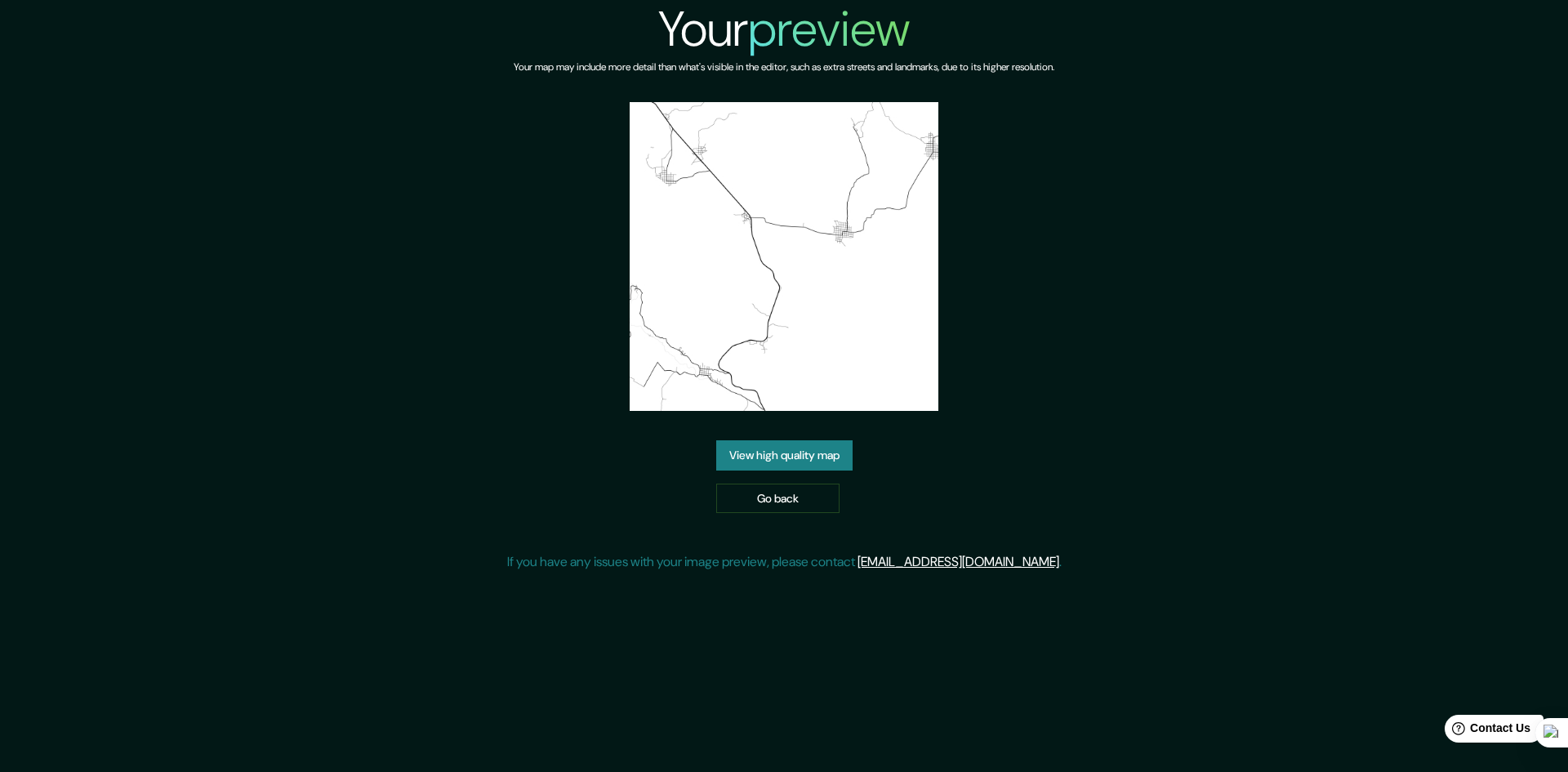
click at [790, 440] on link "View high quality map" at bounding box center [784, 454] width 136 height 30
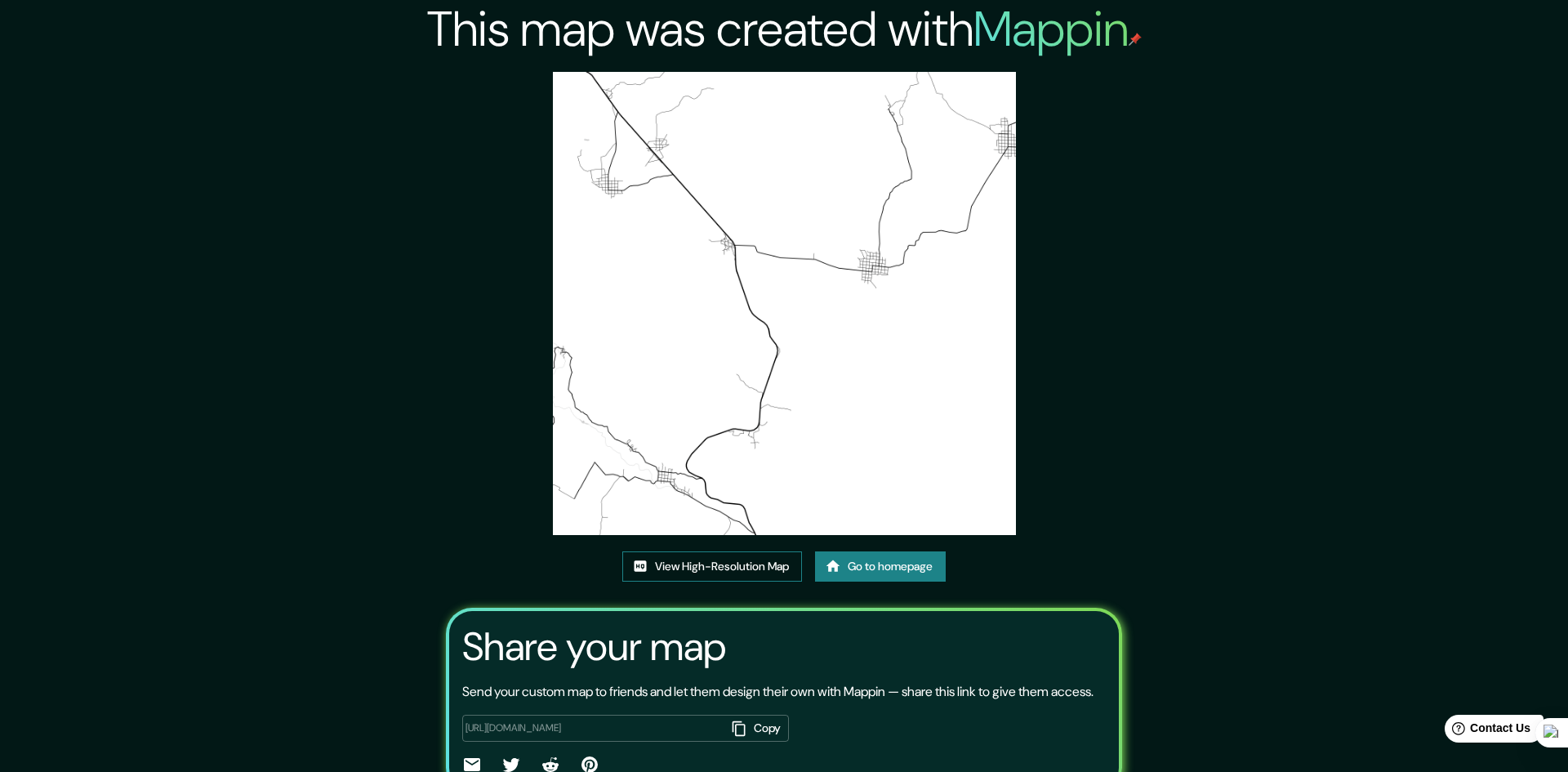
click at [725, 551] on link "View High-Resolution Map" at bounding box center [712, 565] width 180 height 30
